Goal: Task Accomplishment & Management: Manage account settings

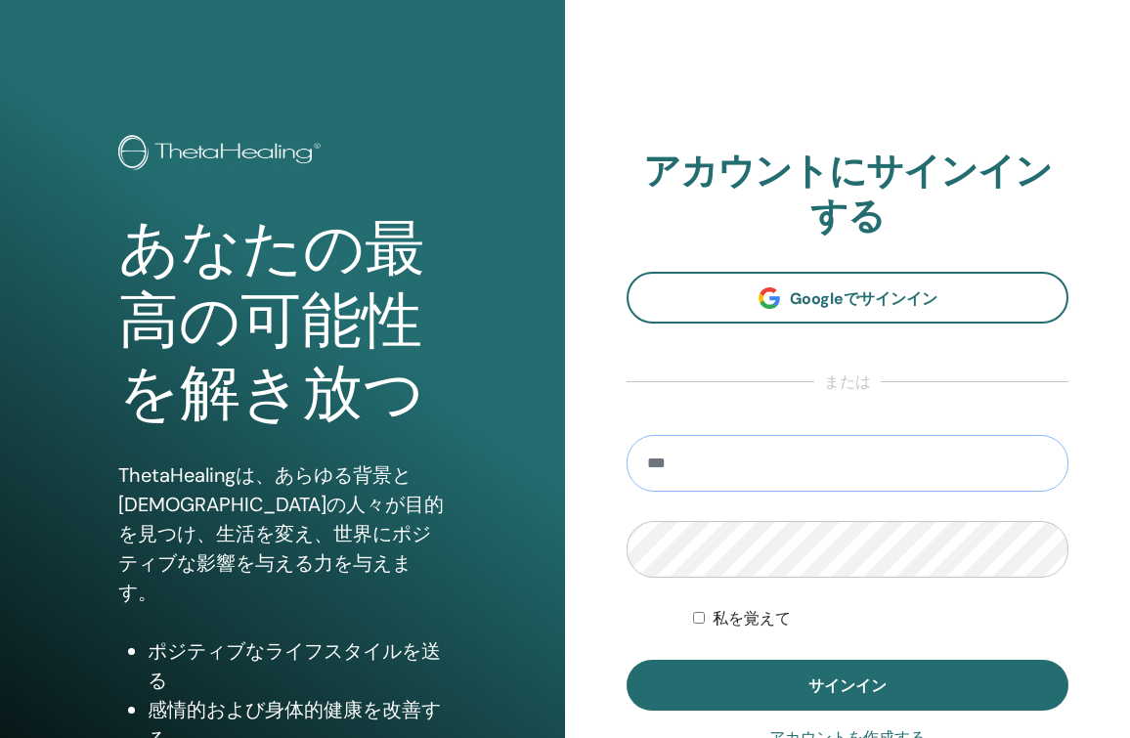
paste input "**********"
type input "**********"
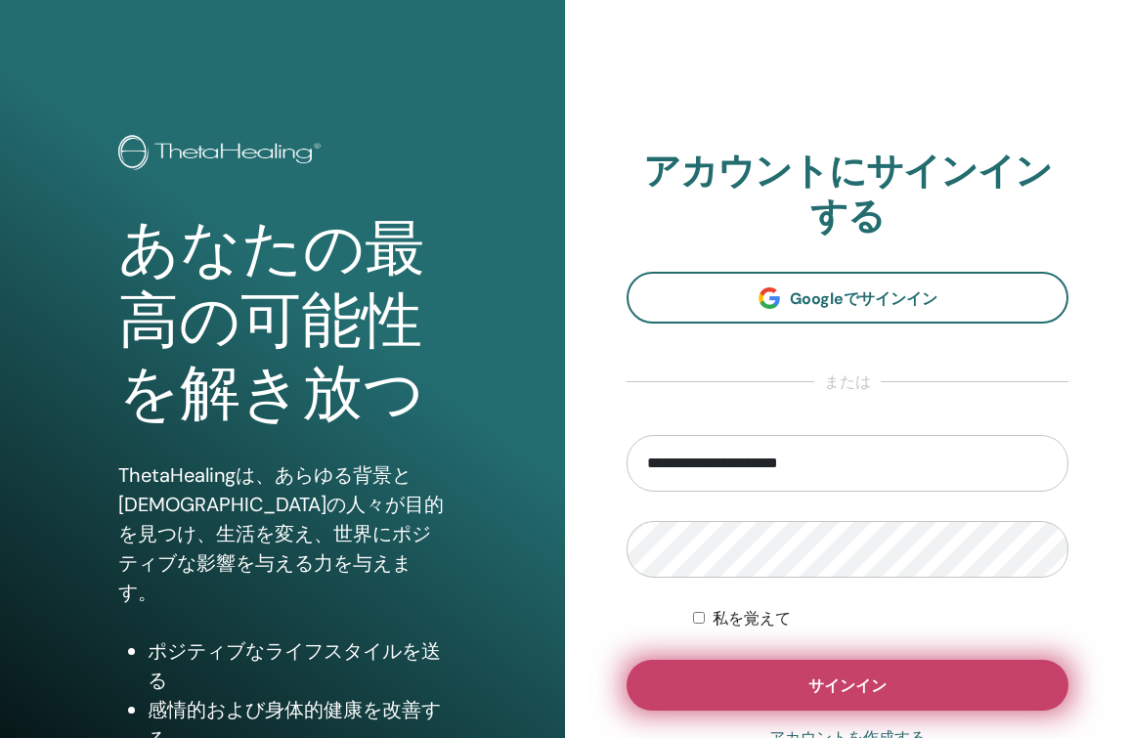
click at [722, 690] on button "サインイン" at bounding box center [847, 685] width 442 height 51
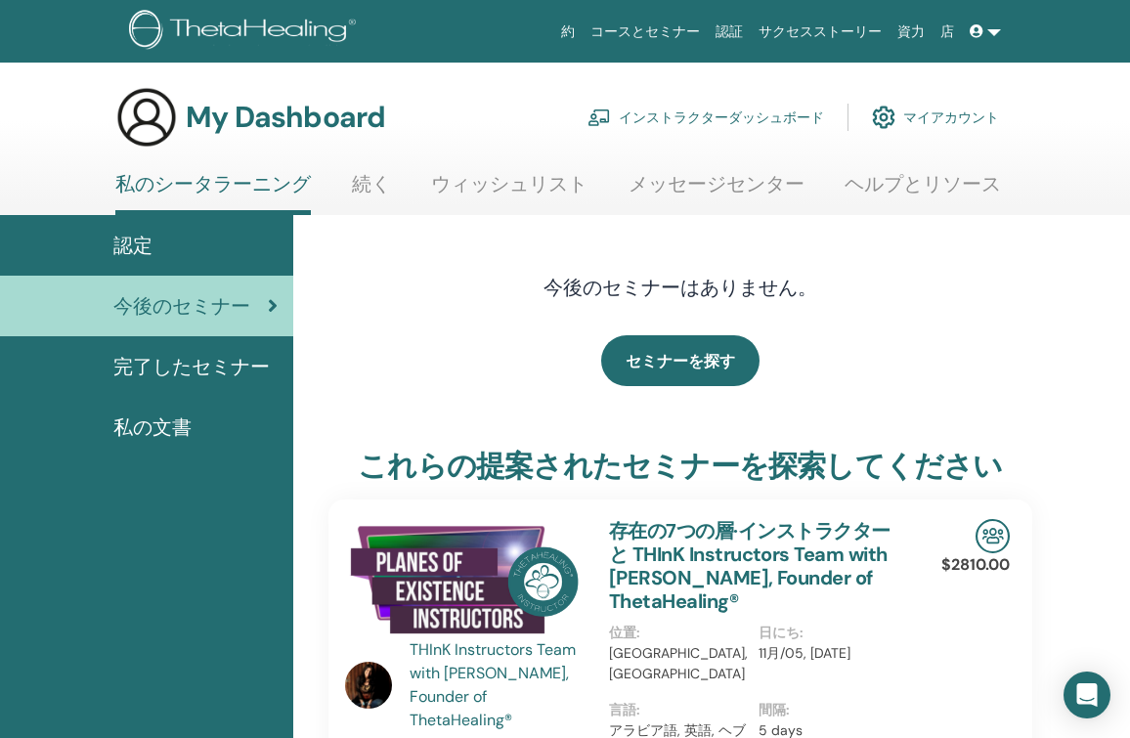
click at [690, 119] on link "インストラクターダッシュボード" at bounding box center [705, 117] width 236 height 43
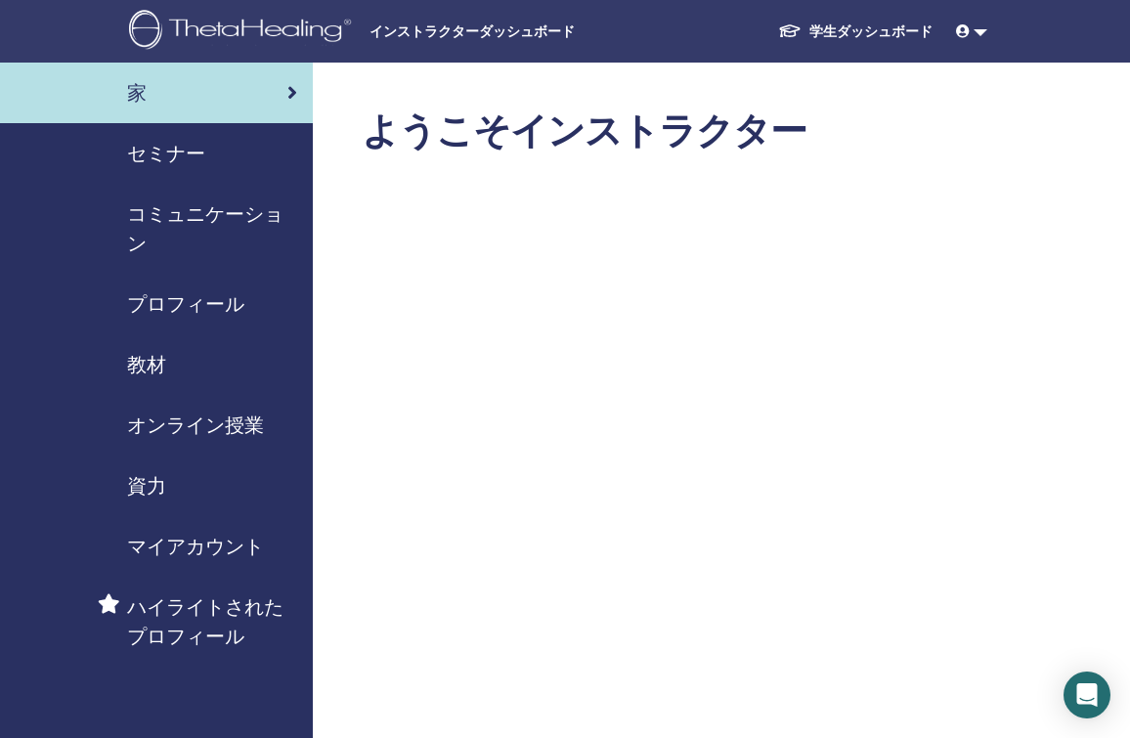
click at [164, 158] on span "セミナー" at bounding box center [166, 153] width 78 height 29
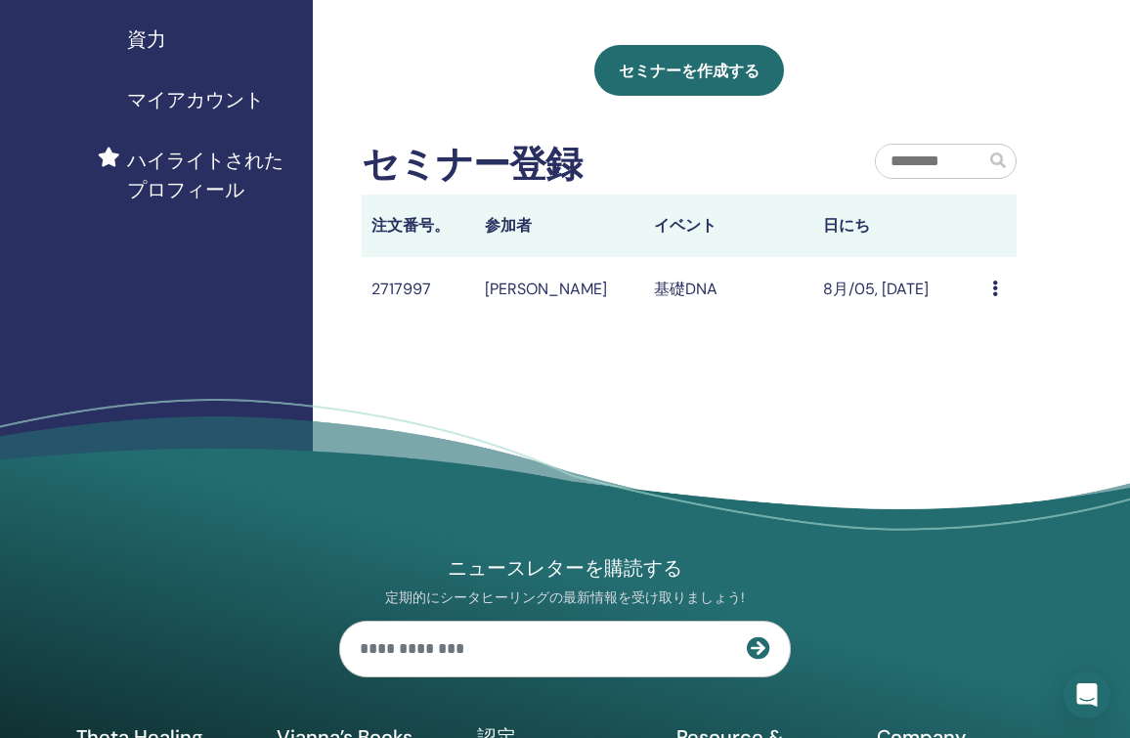
scroll to position [446, 0]
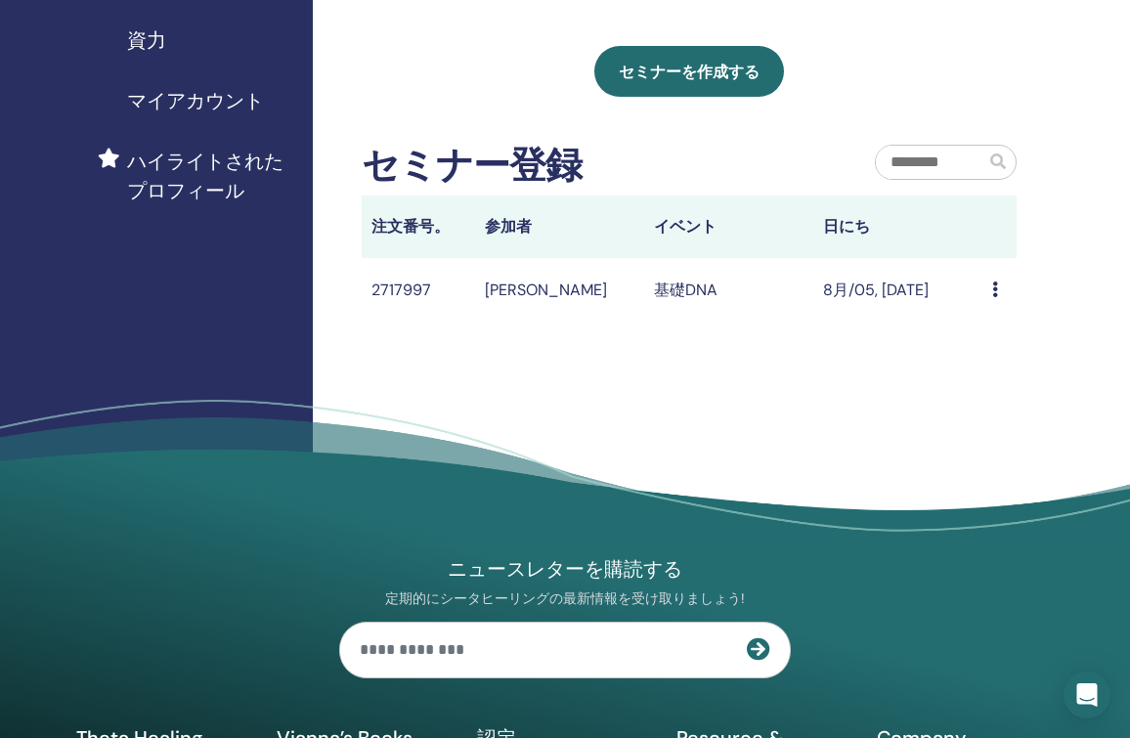
click at [997, 287] on icon at bounding box center [995, 289] width 6 height 16
click at [1034, 284] on div "私のセミナー フィルターをカスタマイズして、今後 3 か月以降に開催されるセミナーを検索したり、3 か月以上前のセミナーをチェックしたりできます。 以前はなか…" at bounding box center [752, 106] width 879 height 978
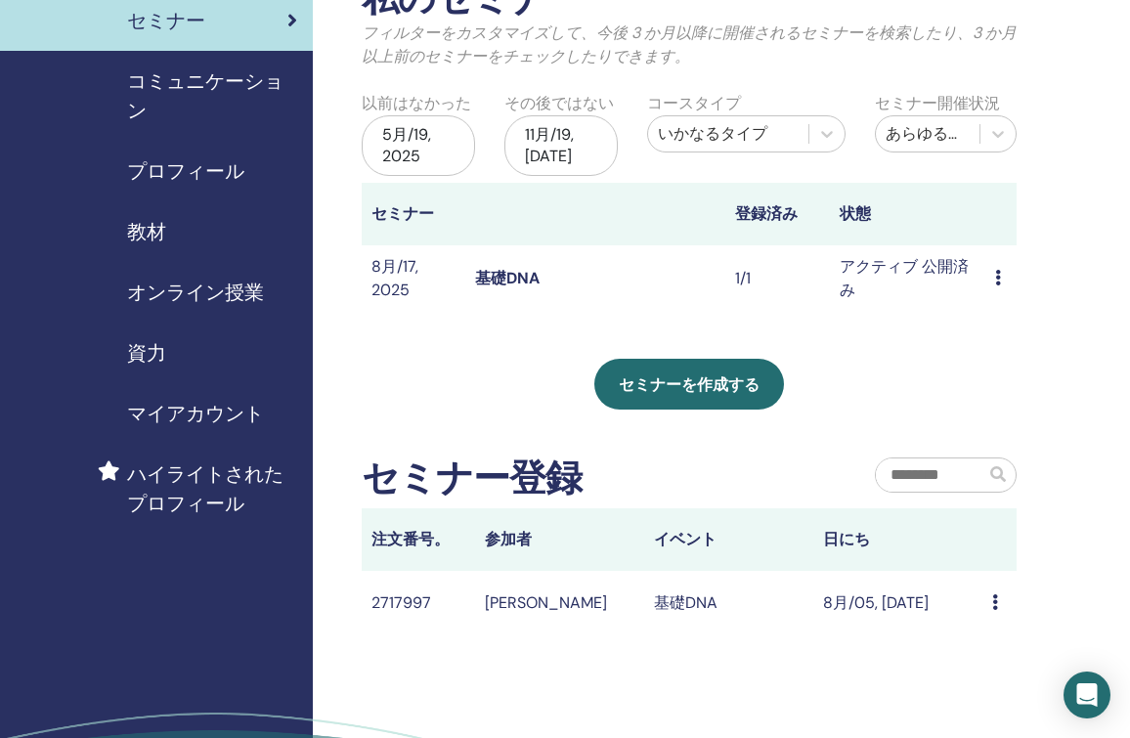
scroll to position [114, 0]
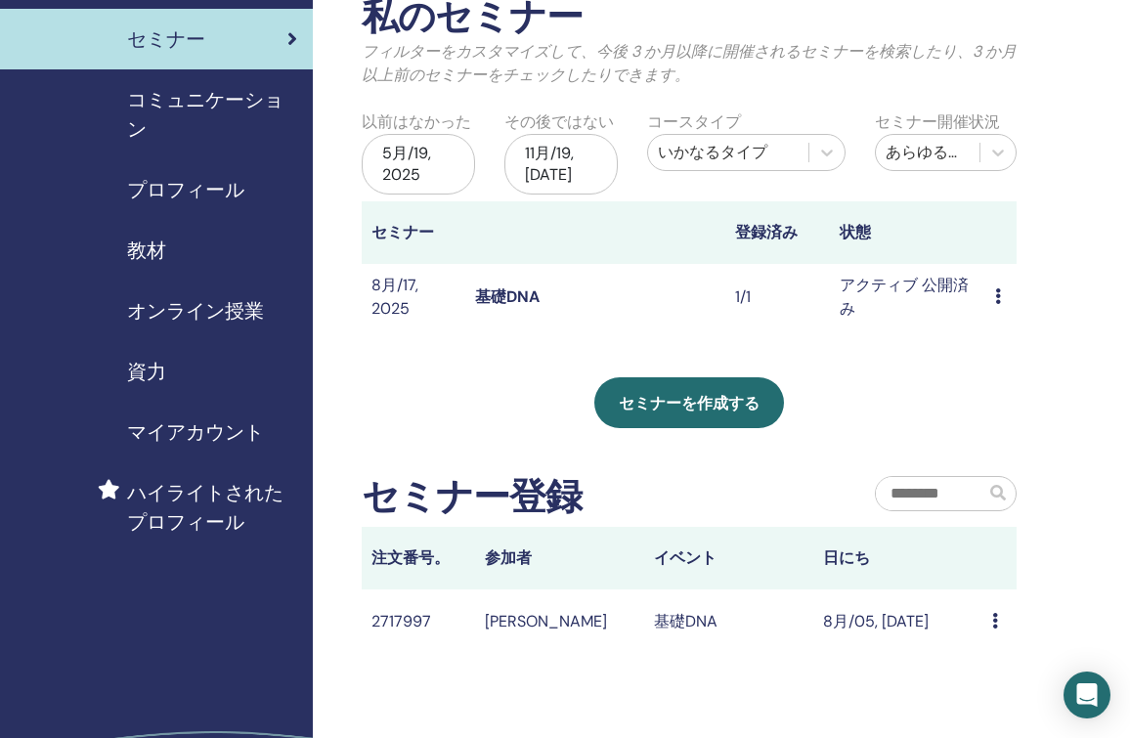
click at [997, 291] on icon at bounding box center [998, 296] width 6 height 16
click at [995, 364] on link "出席者" at bounding box center [1001, 366] width 47 height 21
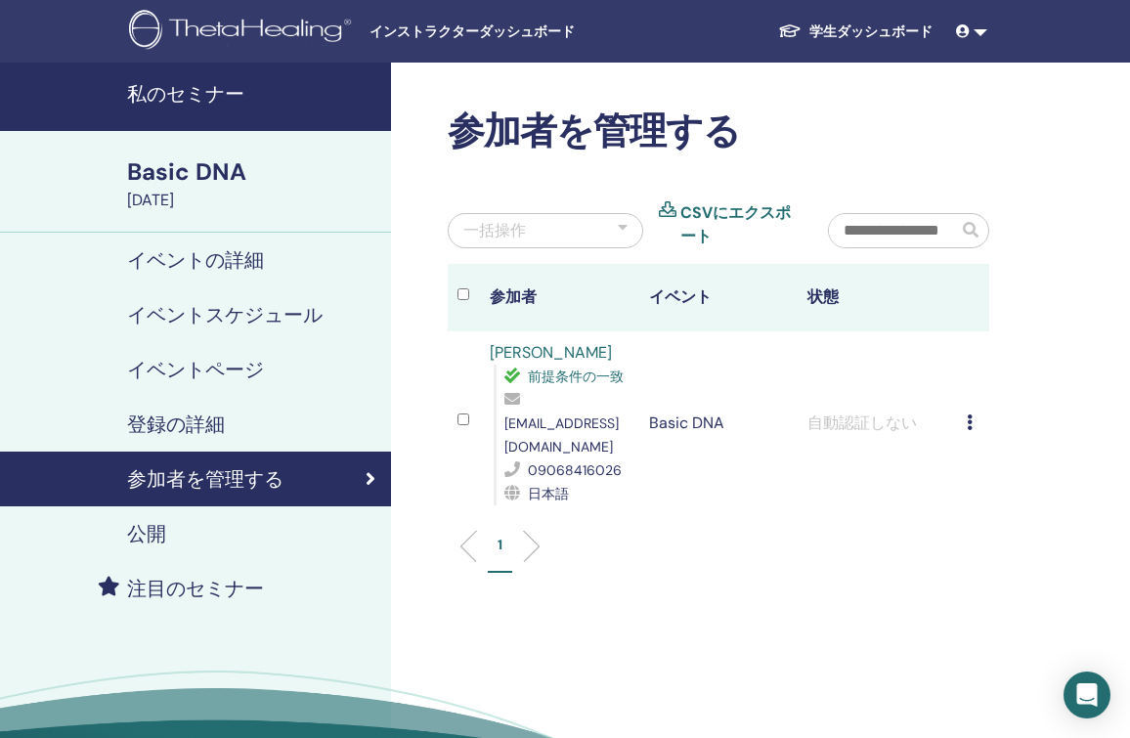
click at [967, 414] on icon at bounding box center [969, 422] width 6 height 16
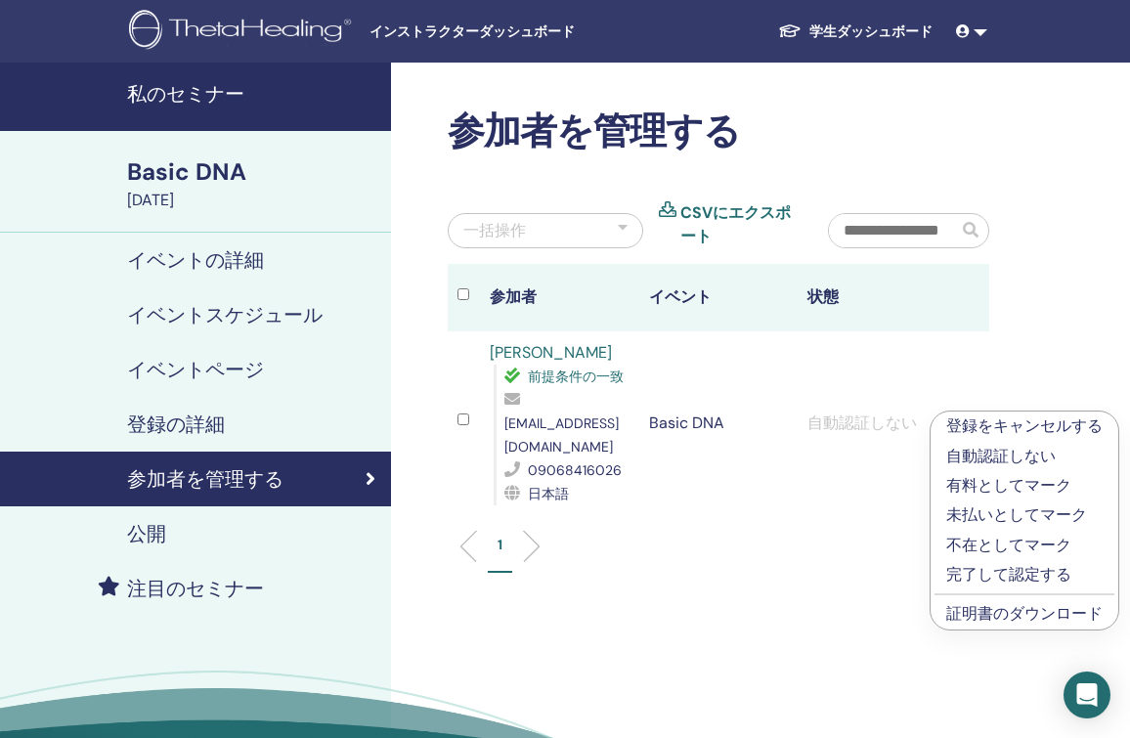
click at [977, 618] on link "証明書のダウンロード" at bounding box center [1024, 613] width 156 height 21
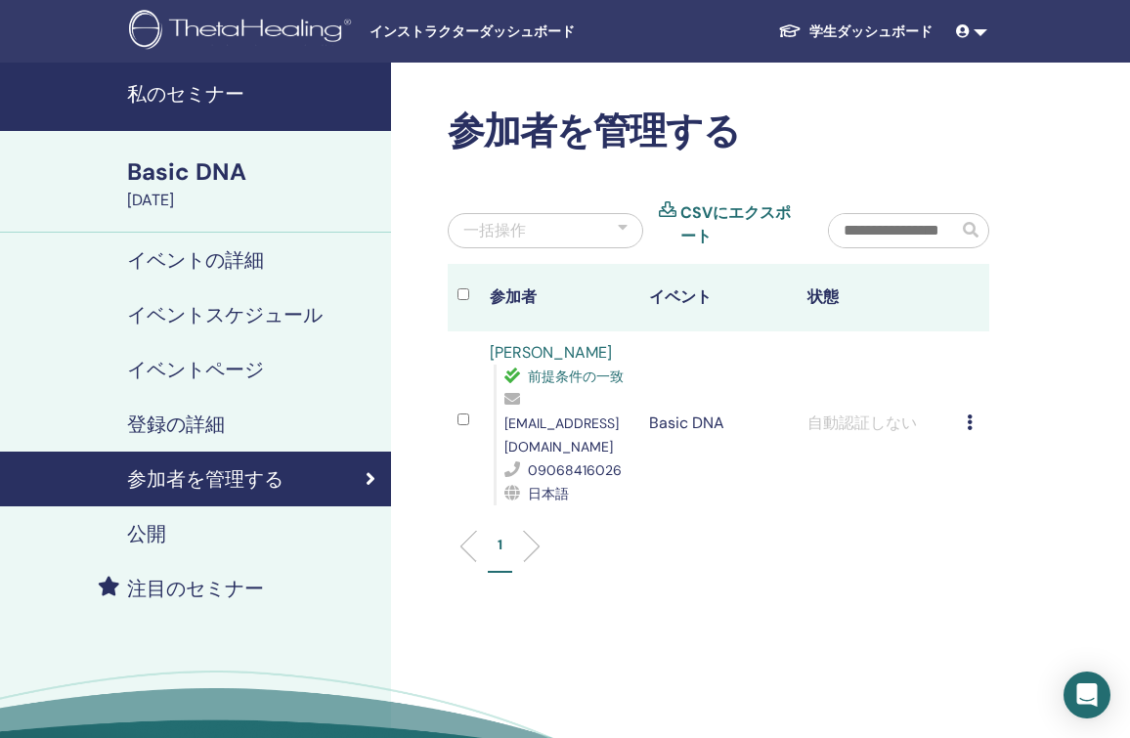
click at [966, 414] on icon at bounding box center [969, 422] width 6 height 16
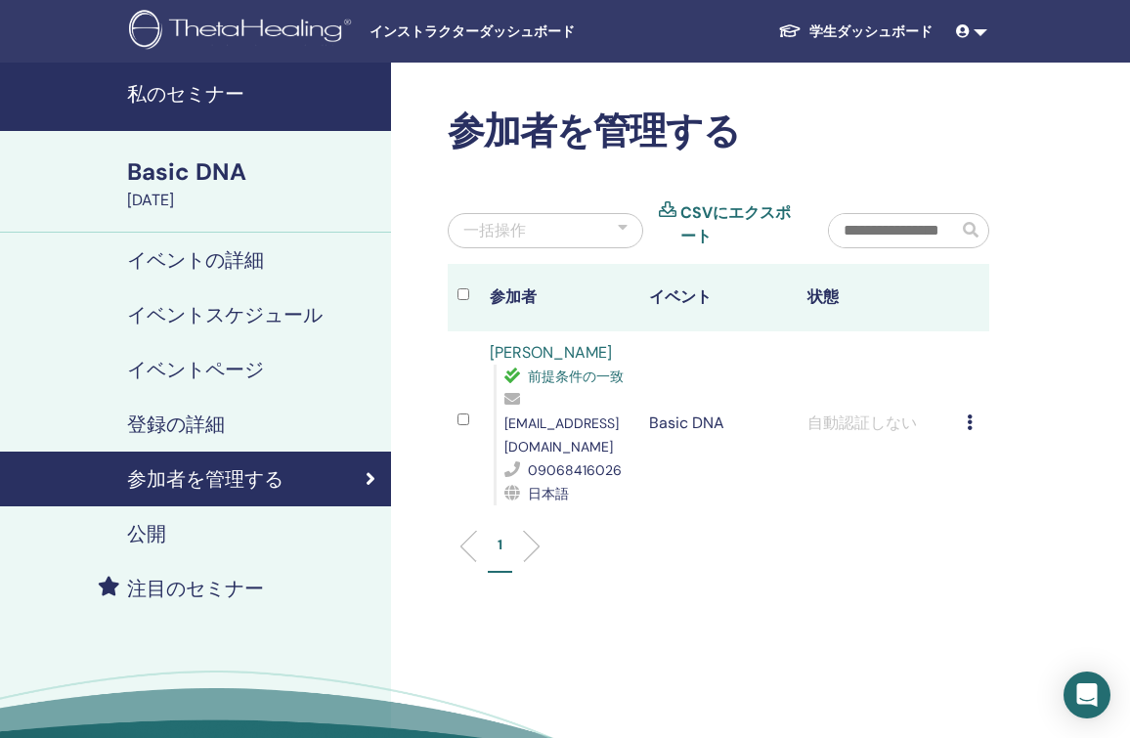
click at [208, 265] on h4 "イベントの詳細" at bounding box center [195, 259] width 137 height 23
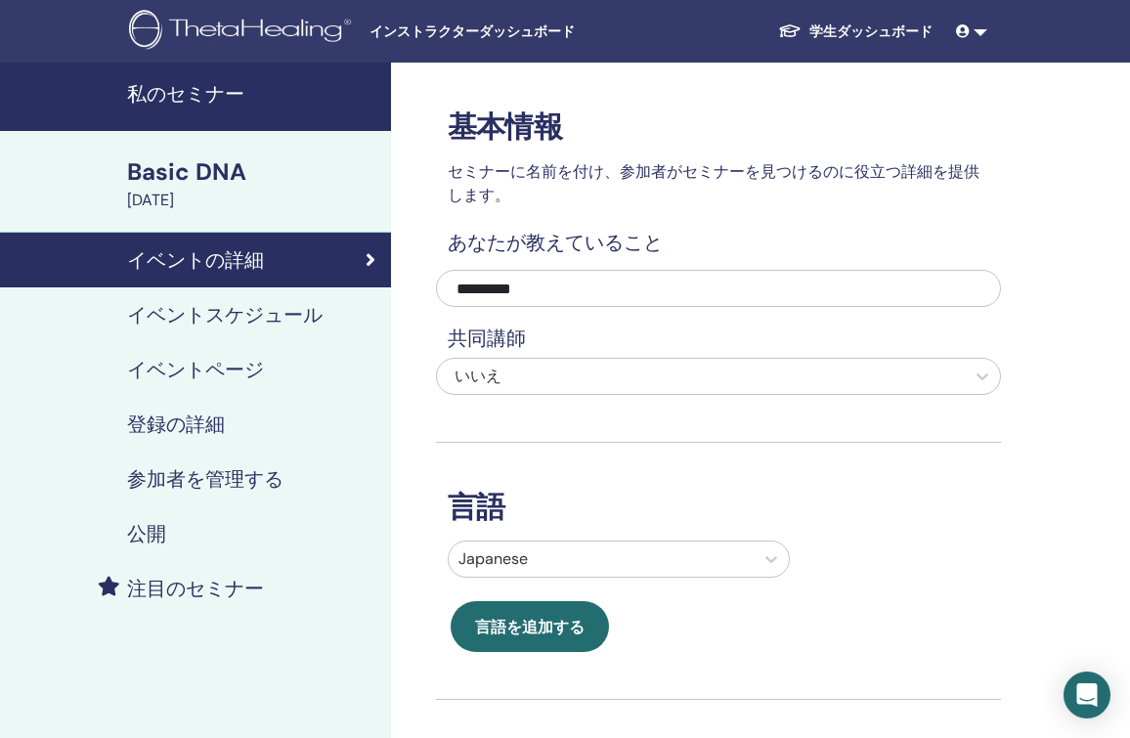
click at [240, 365] on h4 "イベントページ" at bounding box center [195, 369] width 137 height 23
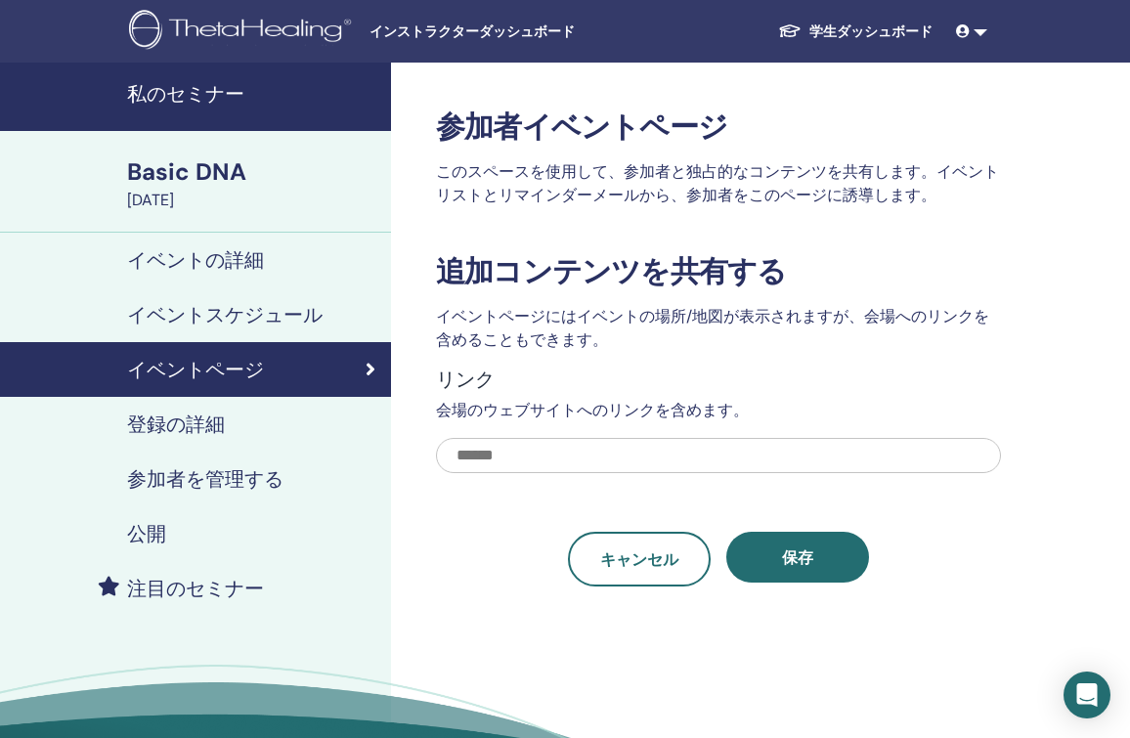
click at [226, 425] on div "登録の詳細" at bounding box center [196, 423] width 360 height 23
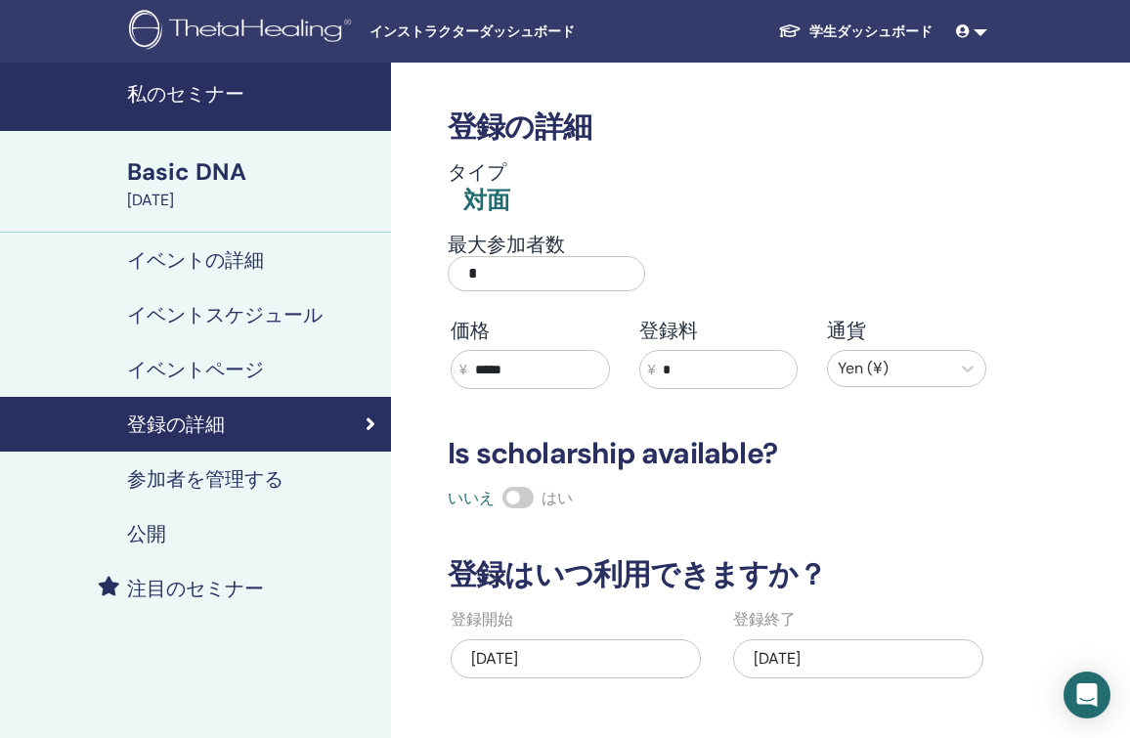
click at [264, 261] on div "イベントの詳細" at bounding box center [196, 259] width 360 height 23
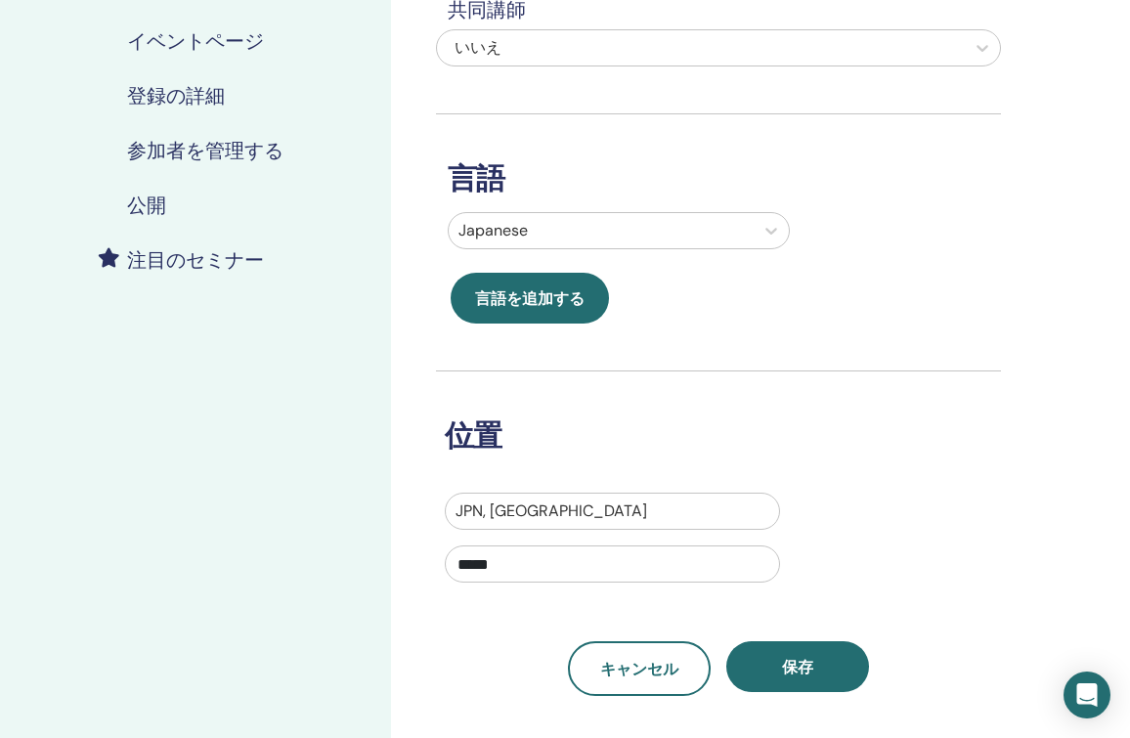
scroll to position [329, 0]
click at [519, 504] on div "JPN, Japan" at bounding box center [612, 509] width 314 height 23
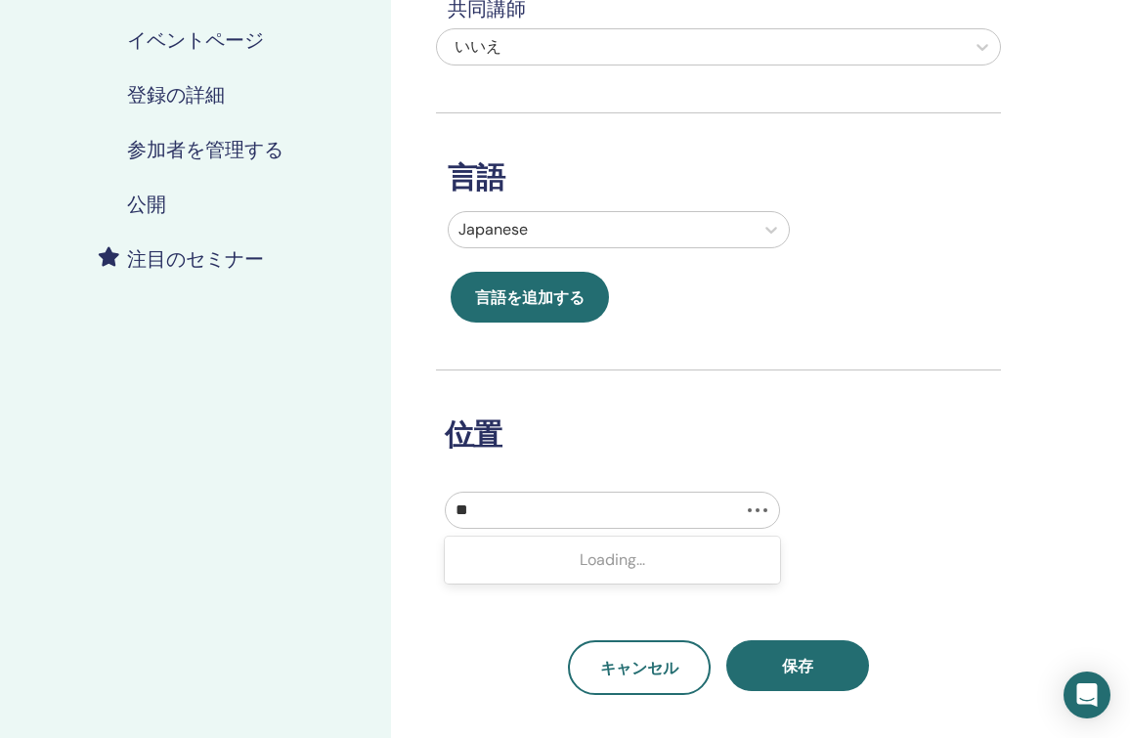
type input "***"
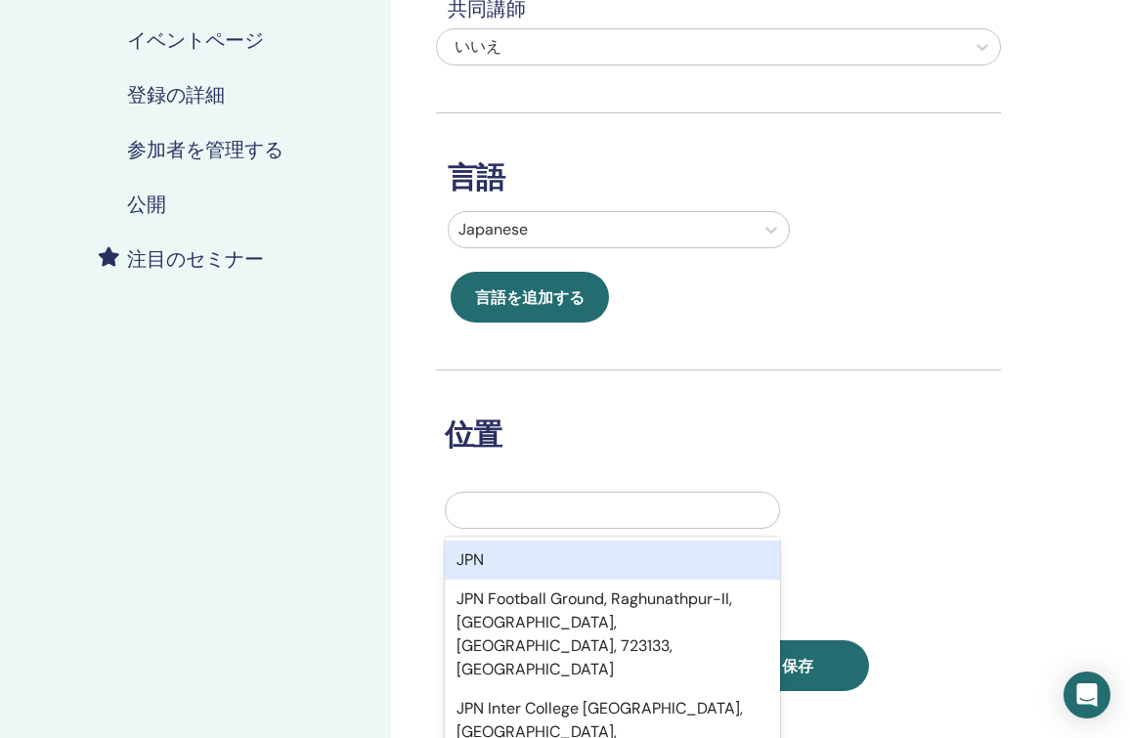
click at [519, 508] on div at bounding box center [612, 510] width 333 height 35
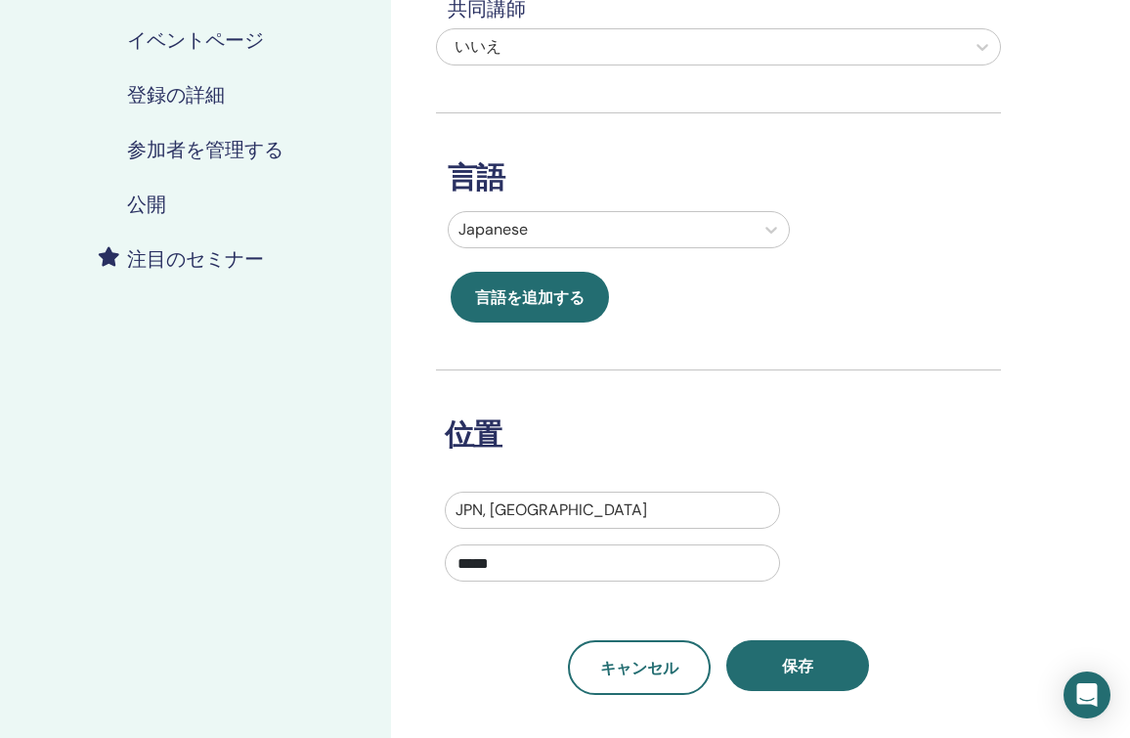
click at [544, 505] on div at bounding box center [612, 509] width 314 height 27
click at [490, 506] on div "JPN, Japan" at bounding box center [612, 509] width 314 height 23
click at [527, 506] on div "JPN, Japan" at bounding box center [612, 509] width 314 height 23
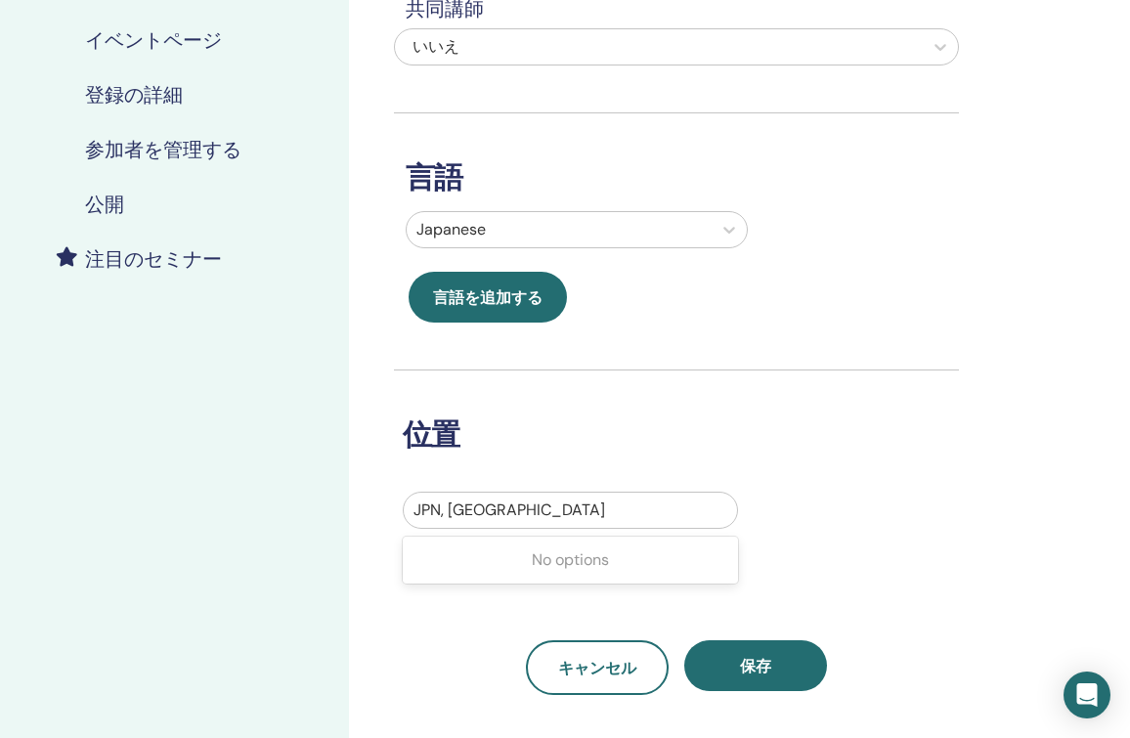
scroll to position [329, 43]
click at [519, 499] on div at bounding box center [569, 509] width 314 height 27
click at [499, 510] on div at bounding box center [569, 509] width 314 height 27
click at [438, 511] on div "JPN, Japan" at bounding box center [569, 509] width 314 height 23
click at [464, 560] on input "*****" at bounding box center [569, 562] width 335 height 37
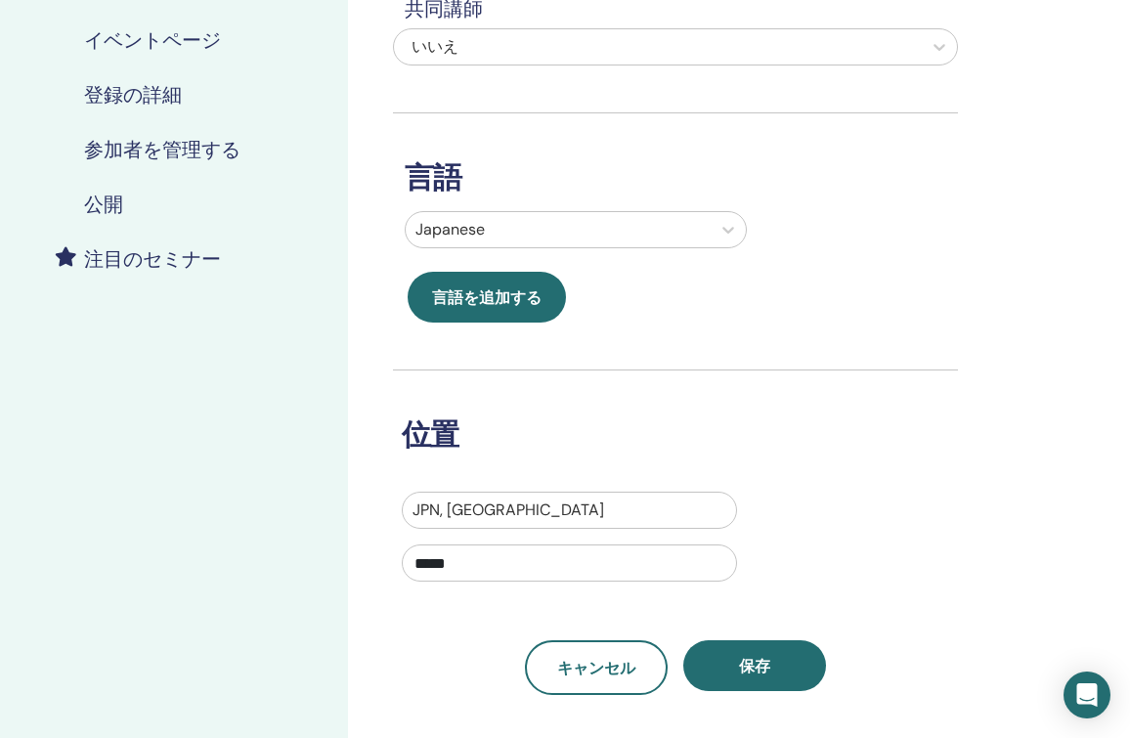
click at [464, 493] on div "JPN, Japan" at bounding box center [569, 510] width 333 height 35
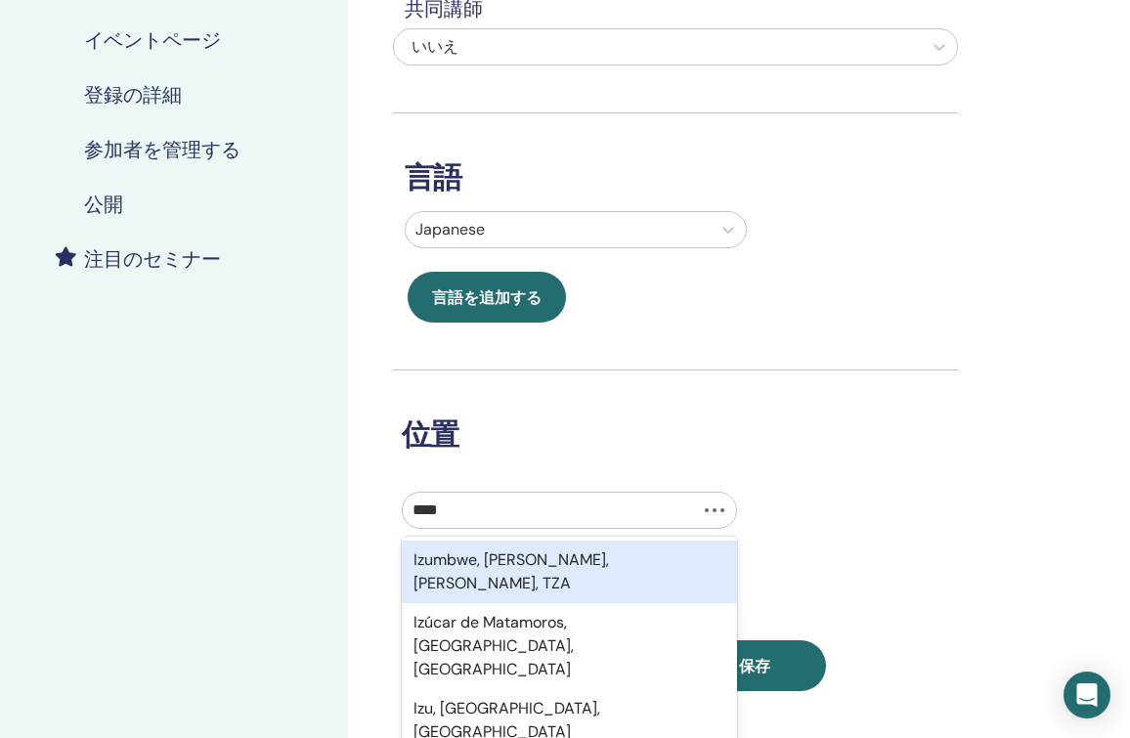
type input "*****"
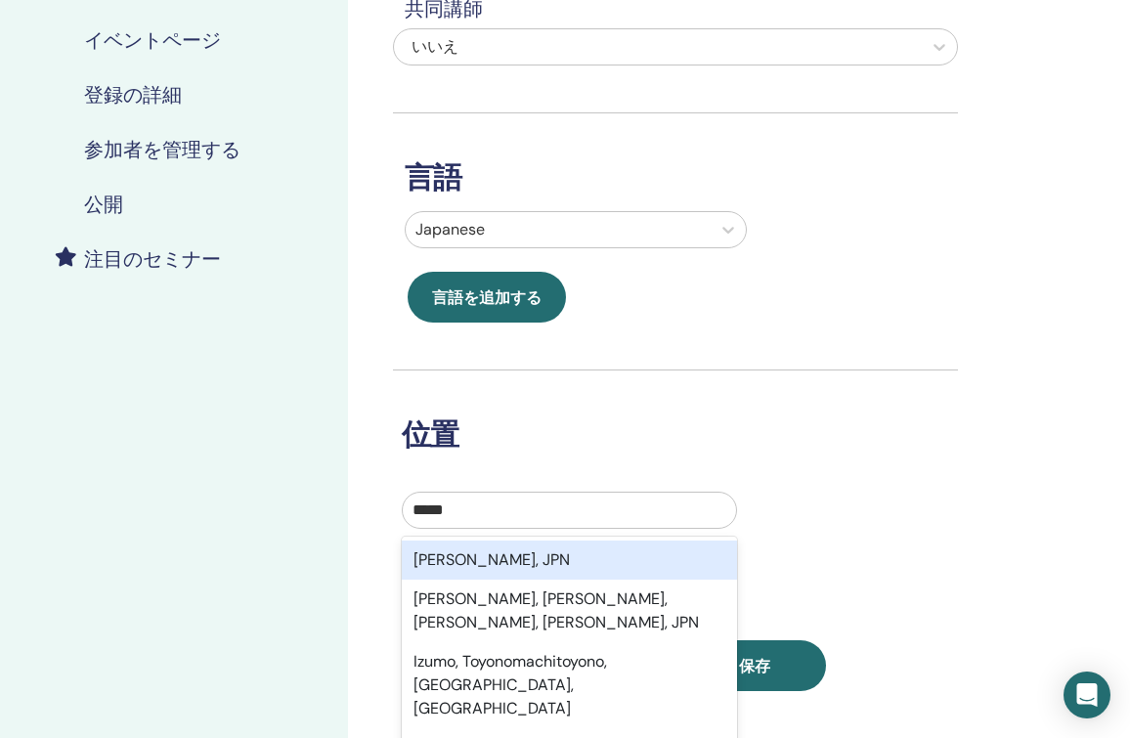
click at [486, 563] on div "Izumo, Shimane, JPN" at bounding box center [569, 559] width 335 height 39
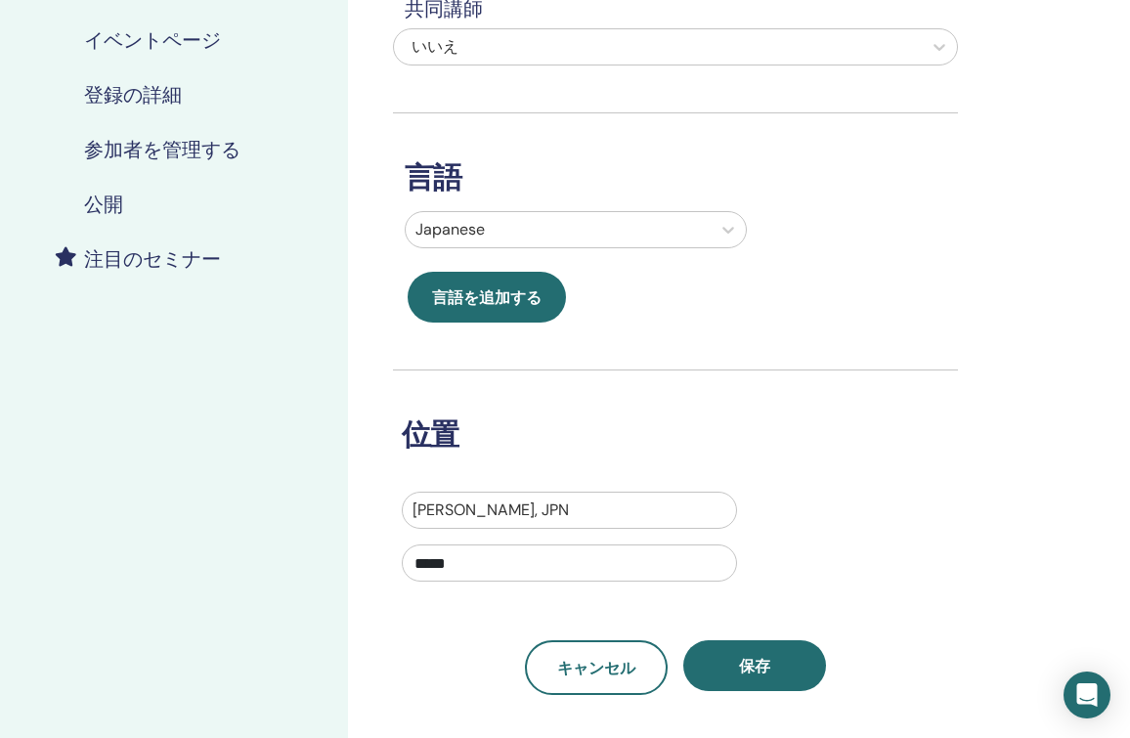
click at [485, 566] on input "*****" at bounding box center [569, 562] width 335 height 37
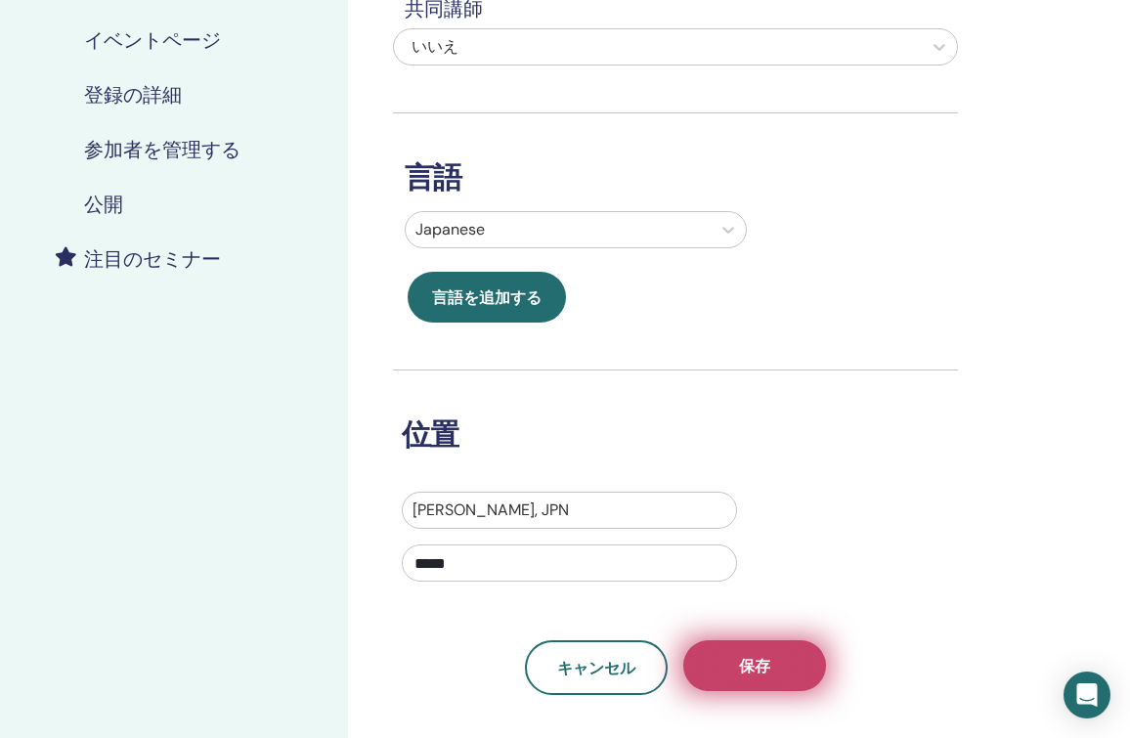
click at [716, 656] on button "保存" at bounding box center [754, 665] width 143 height 51
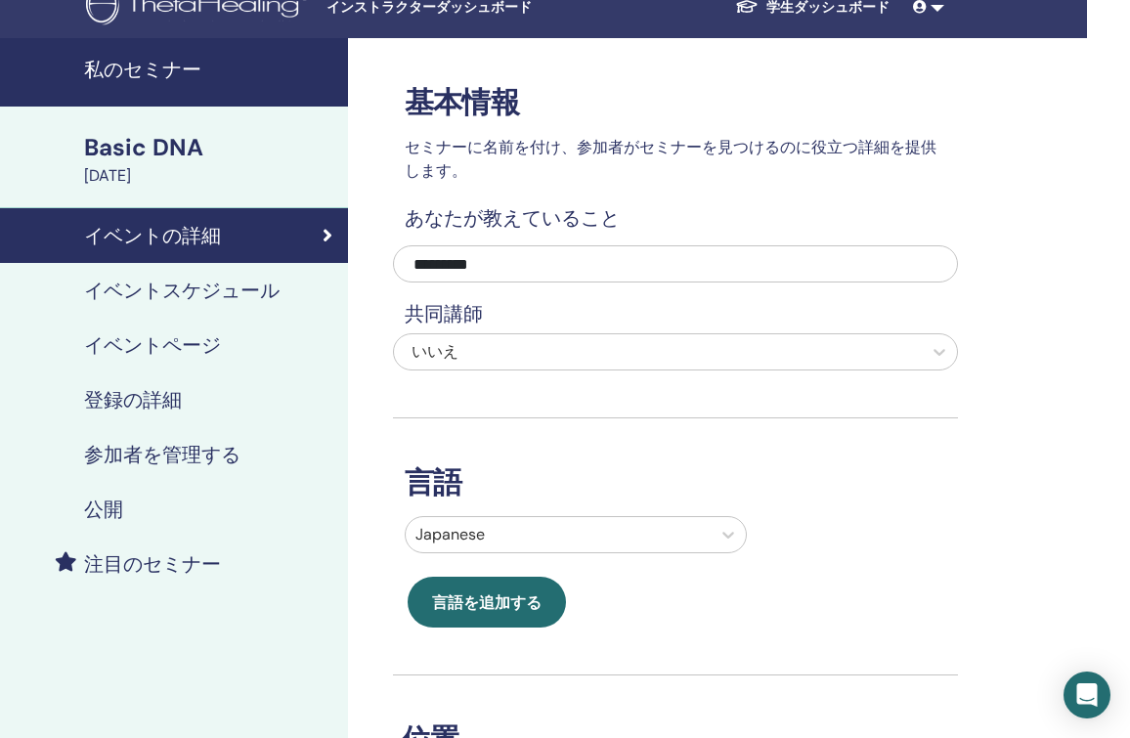
scroll to position [19, 43]
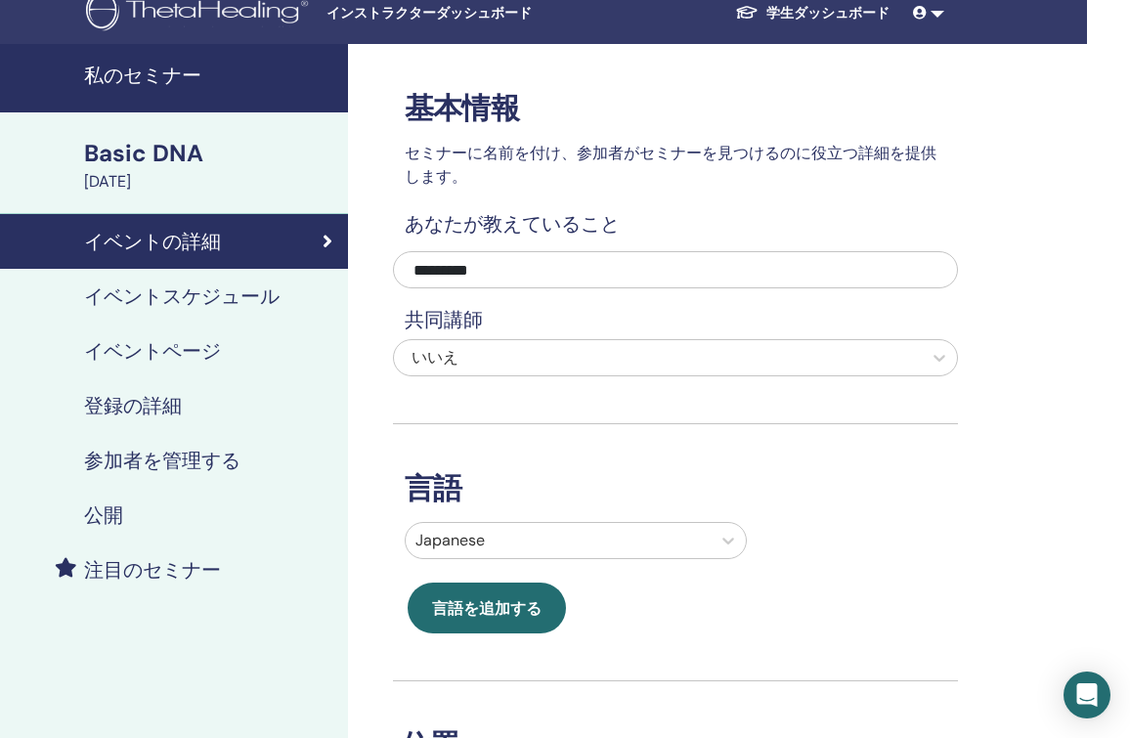
click at [133, 463] on h4 "参加者を管理する" at bounding box center [162, 460] width 156 height 23
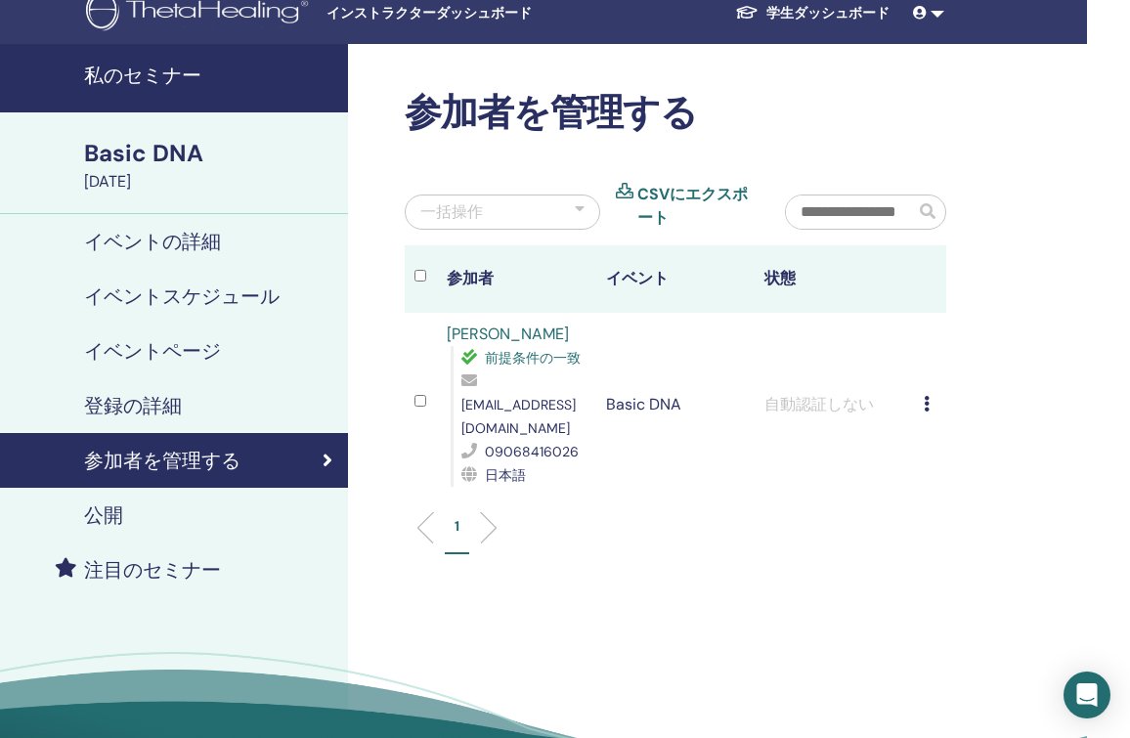
click at [925, 396] on icon at bounding box center [926, 404] width 6 height 16
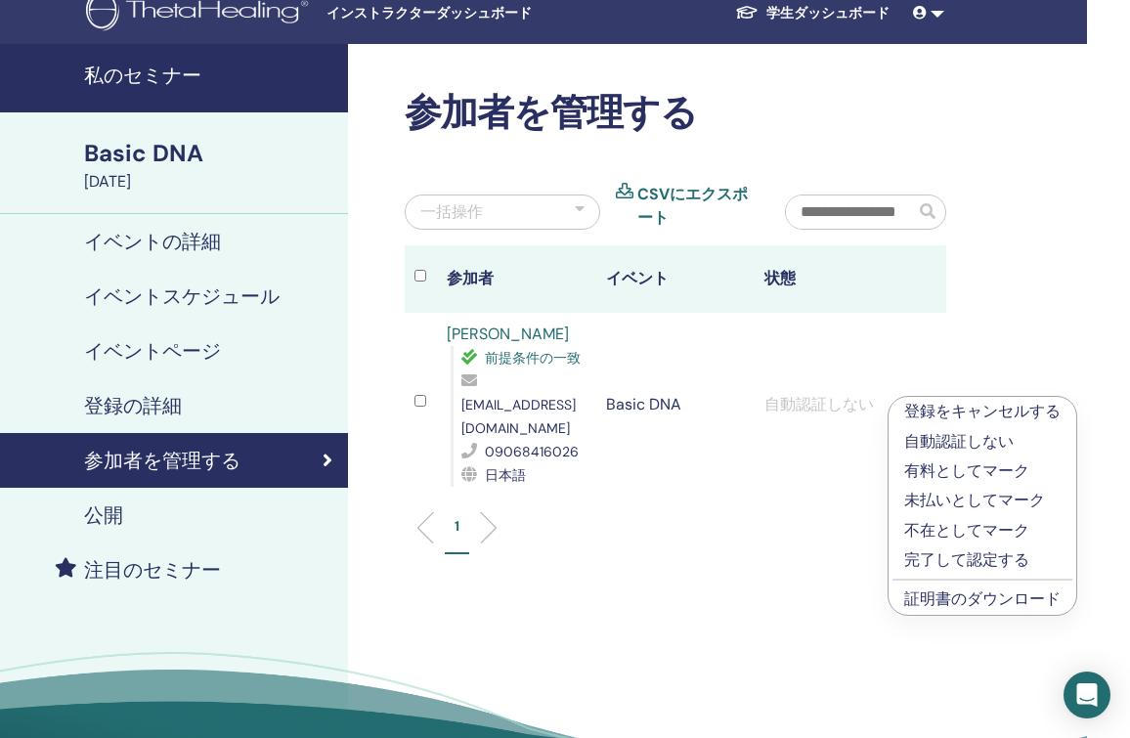
click at [912, 593] on link "証明書のダウンロード" at bounding box center [982, 598] width 156 height 21
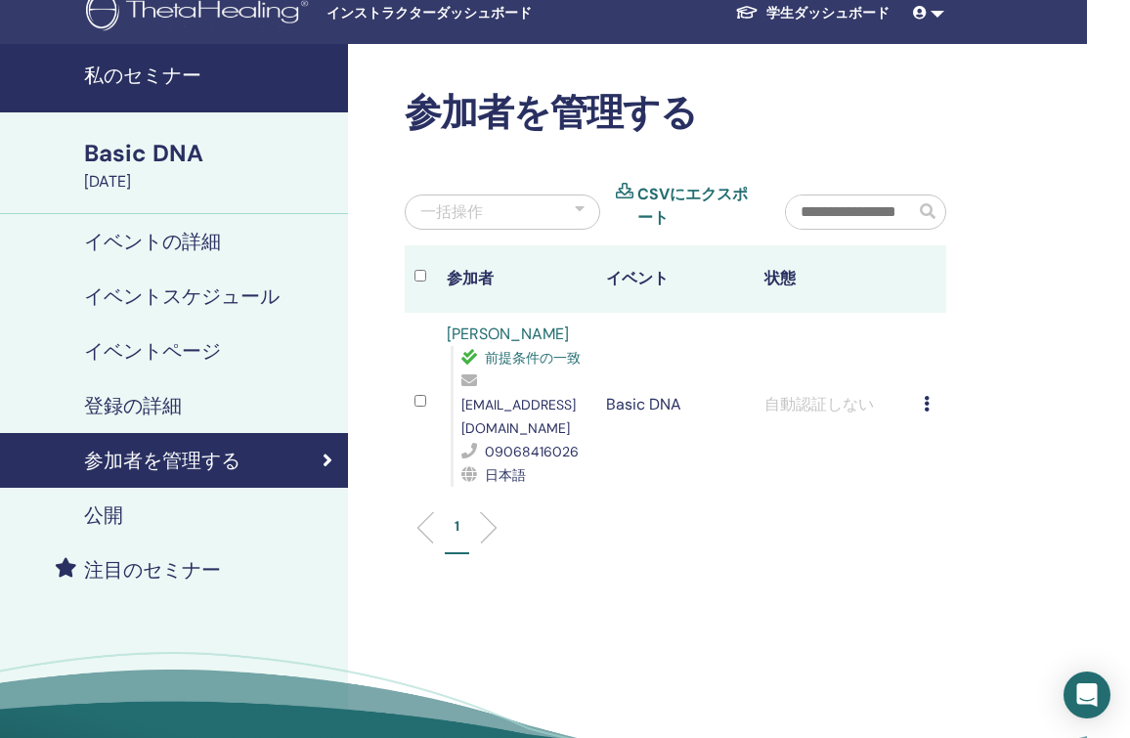
click at [132, 70] on h4 "私のセミナー" at bounding box center [210, 75] width 252 height 23
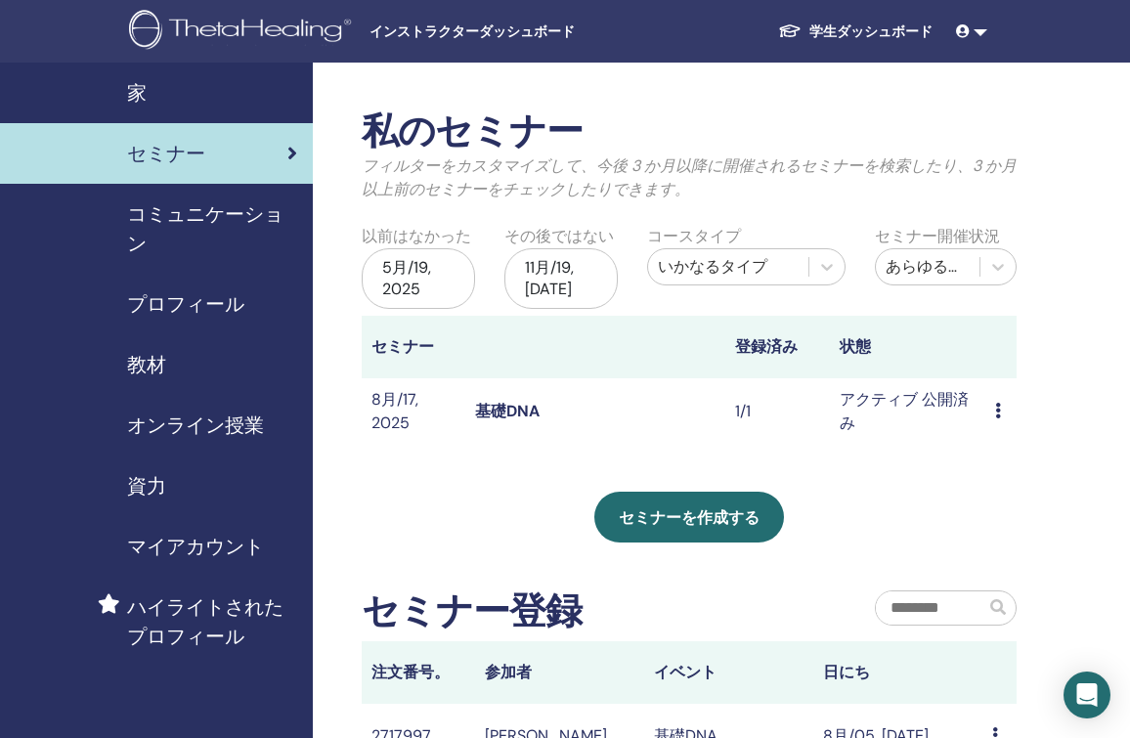
click at [158, 365] on span "教材" at bounding box center [146, 364] width 39 height 29
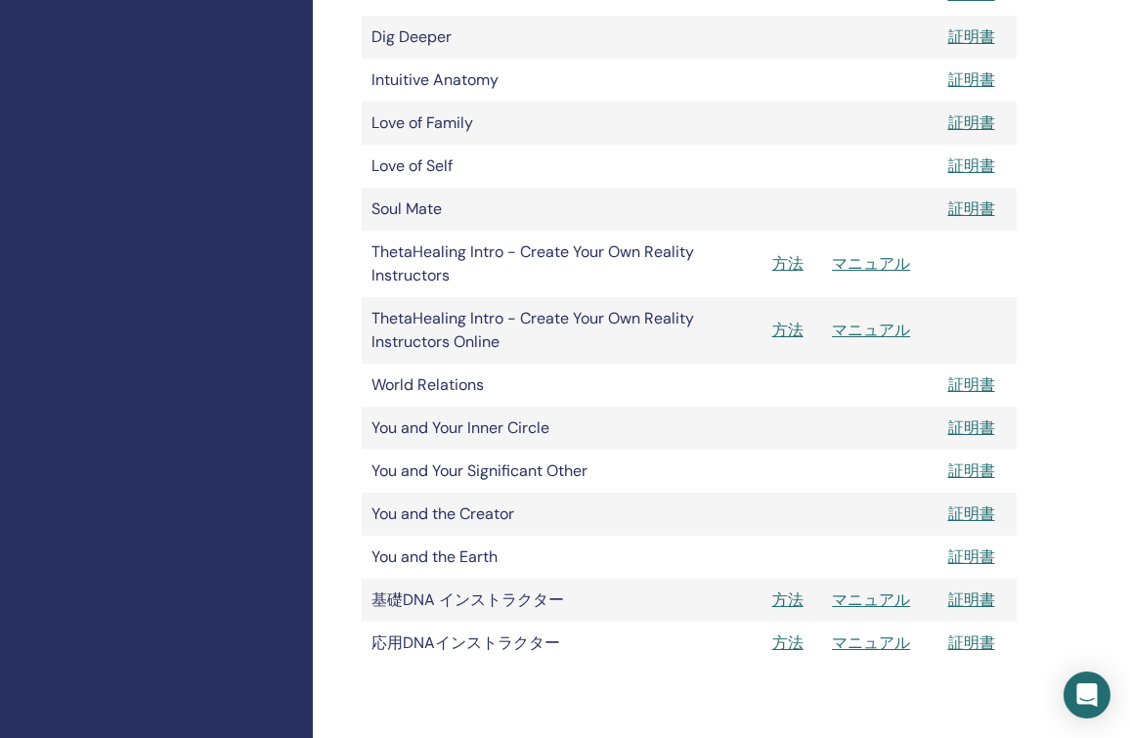
scroll to position [742, 0]
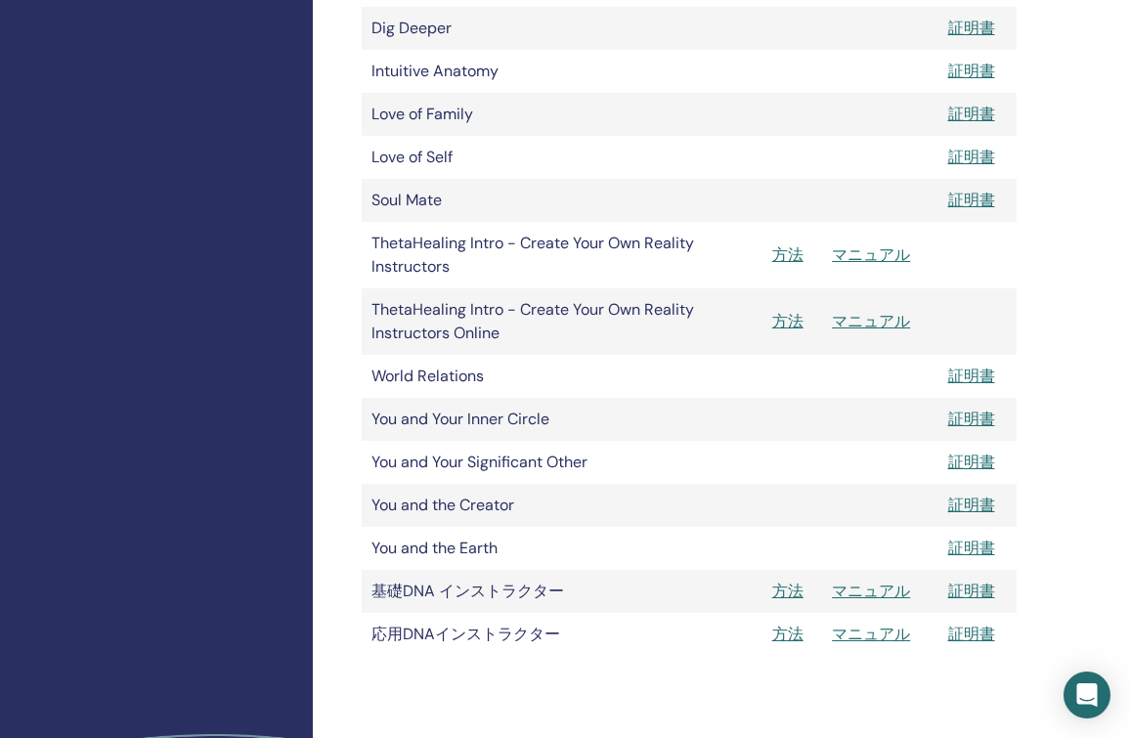
click at [782, 584] on link "方法" at bounding box center [787, 590] width 31 height 21
